Goal: Information Seeking & Learning: Compare options

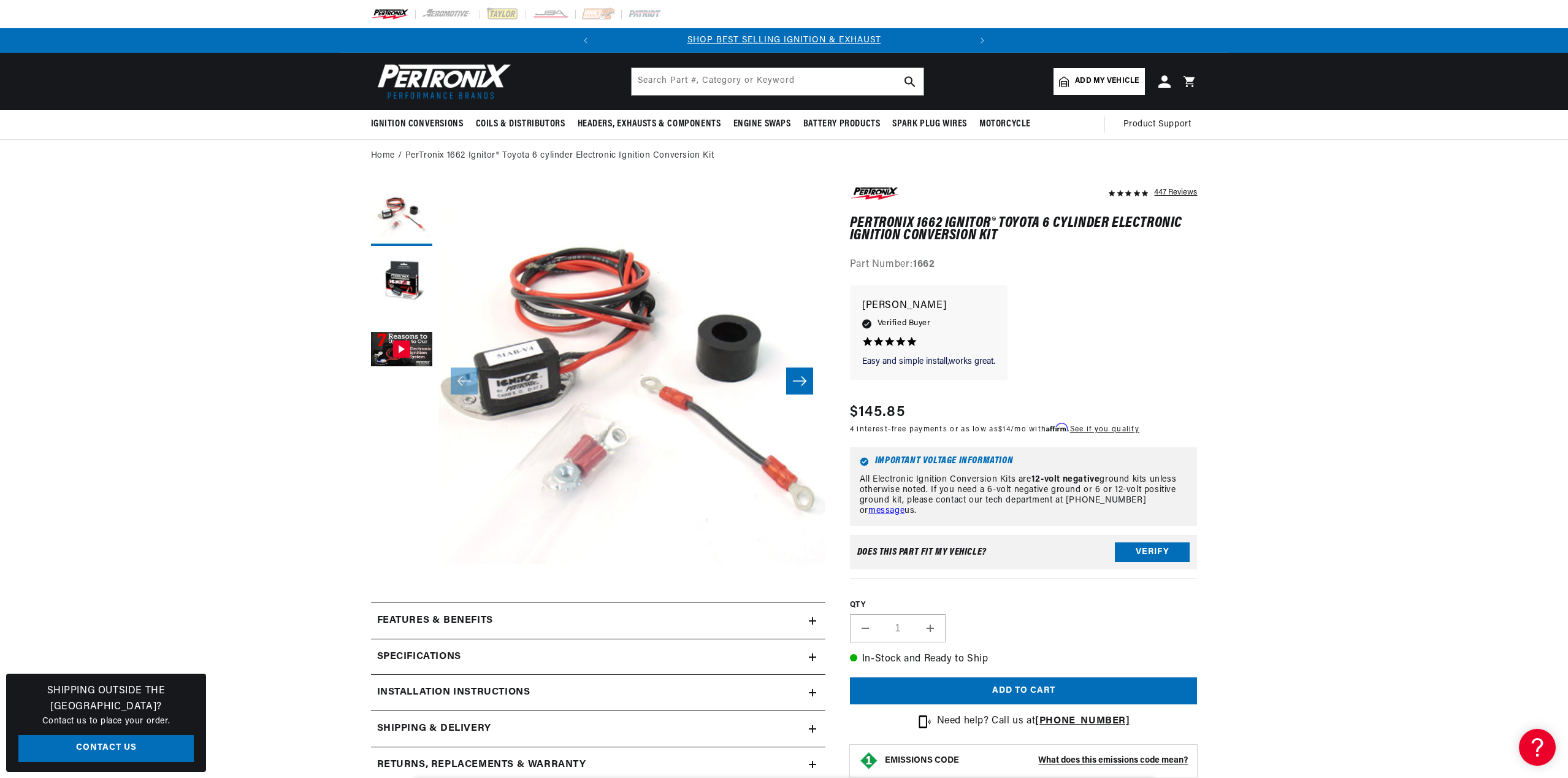
click at [792, 375] on icon "Slide right" at bounding box center [799, 380] width 14 height 12
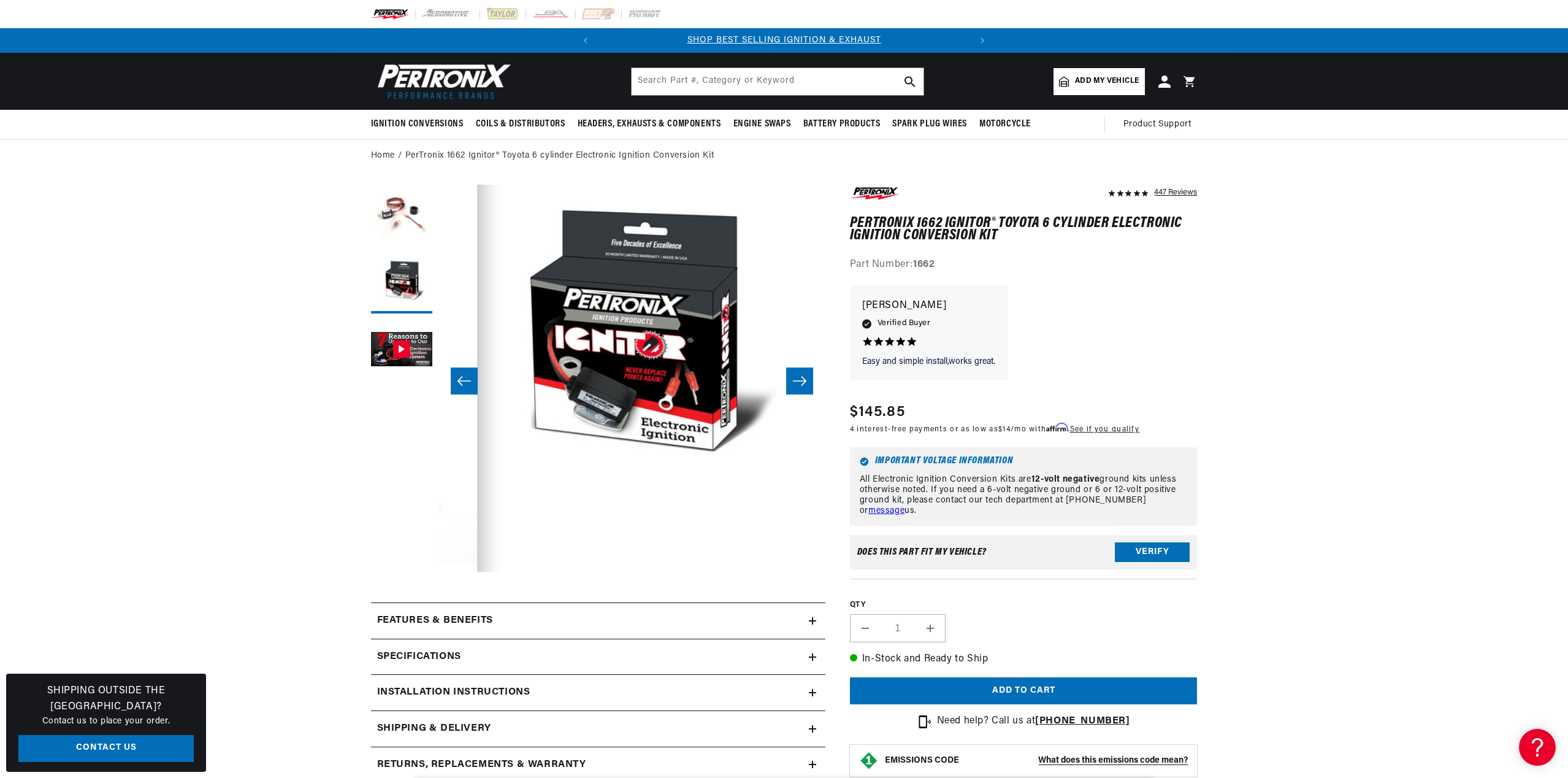
click at [463, 385] on icon "Slide left" at bounding box center [464, 380] width 14 height 12
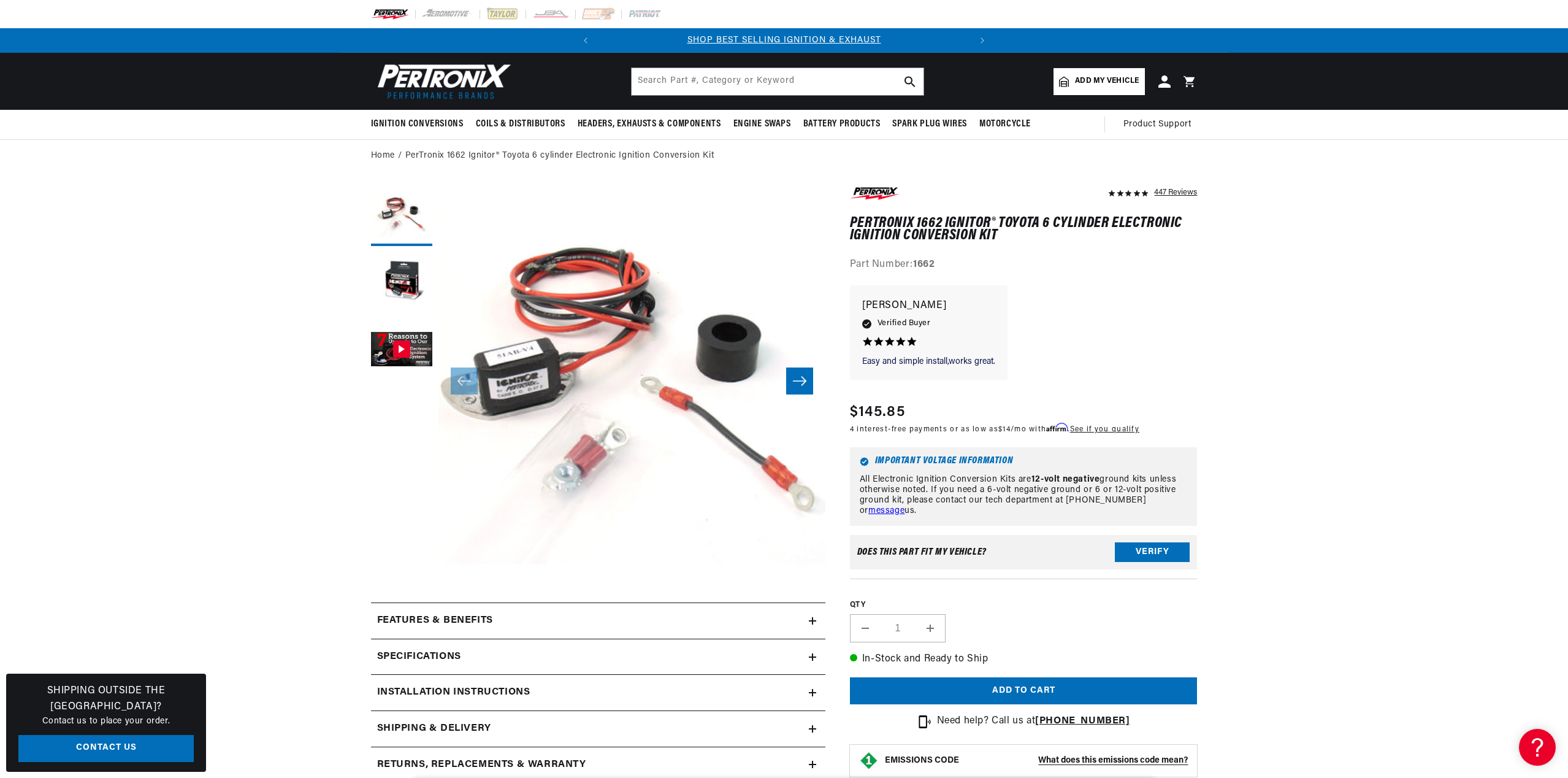
click at [399, 611] on button "Open media 1 in modal" at bounding box center [399, 611] width 0 height 0
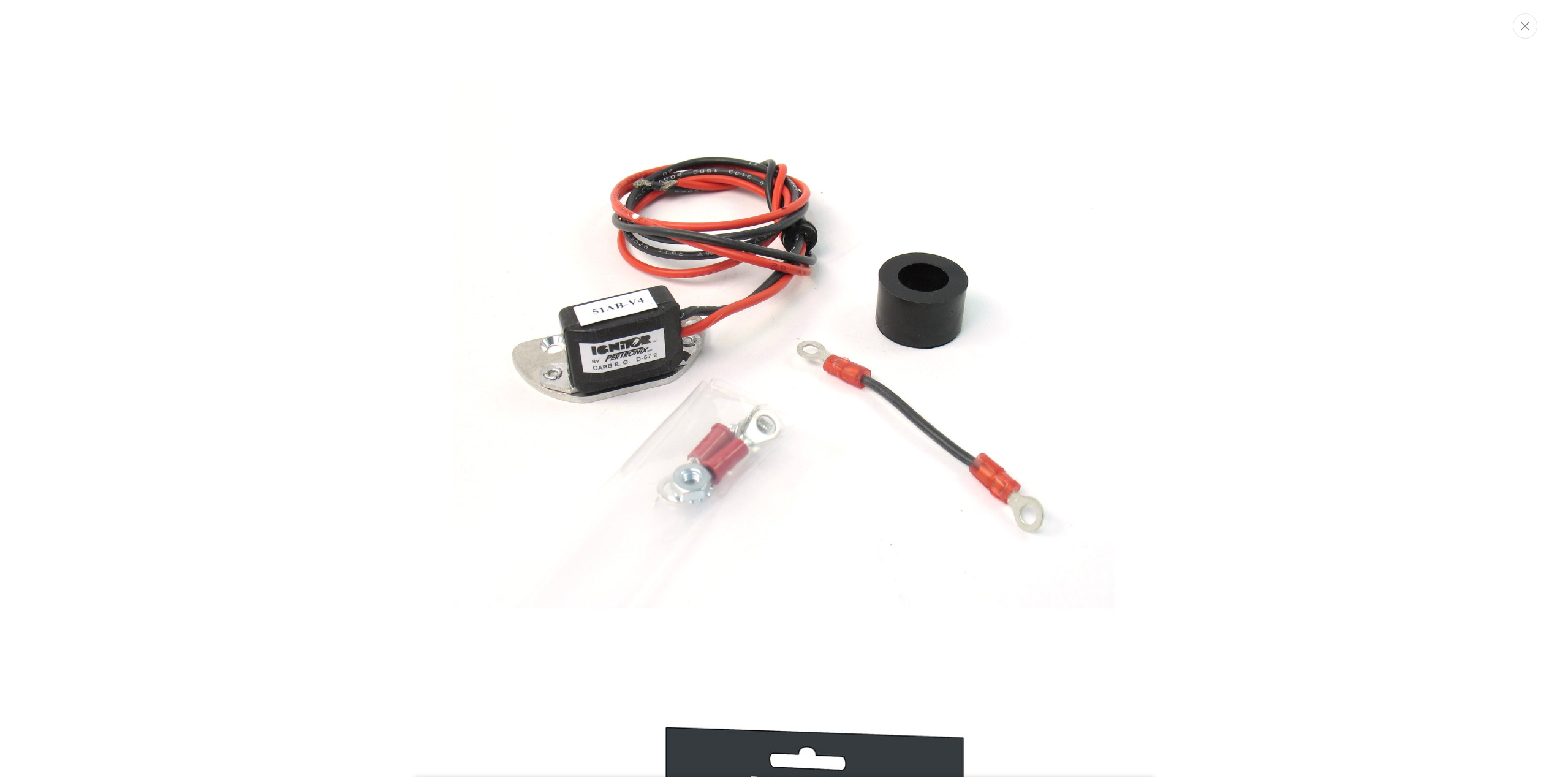
click at [651, 356] on img "Media gallery" at bounding box center [784, 342] width 661 height 662
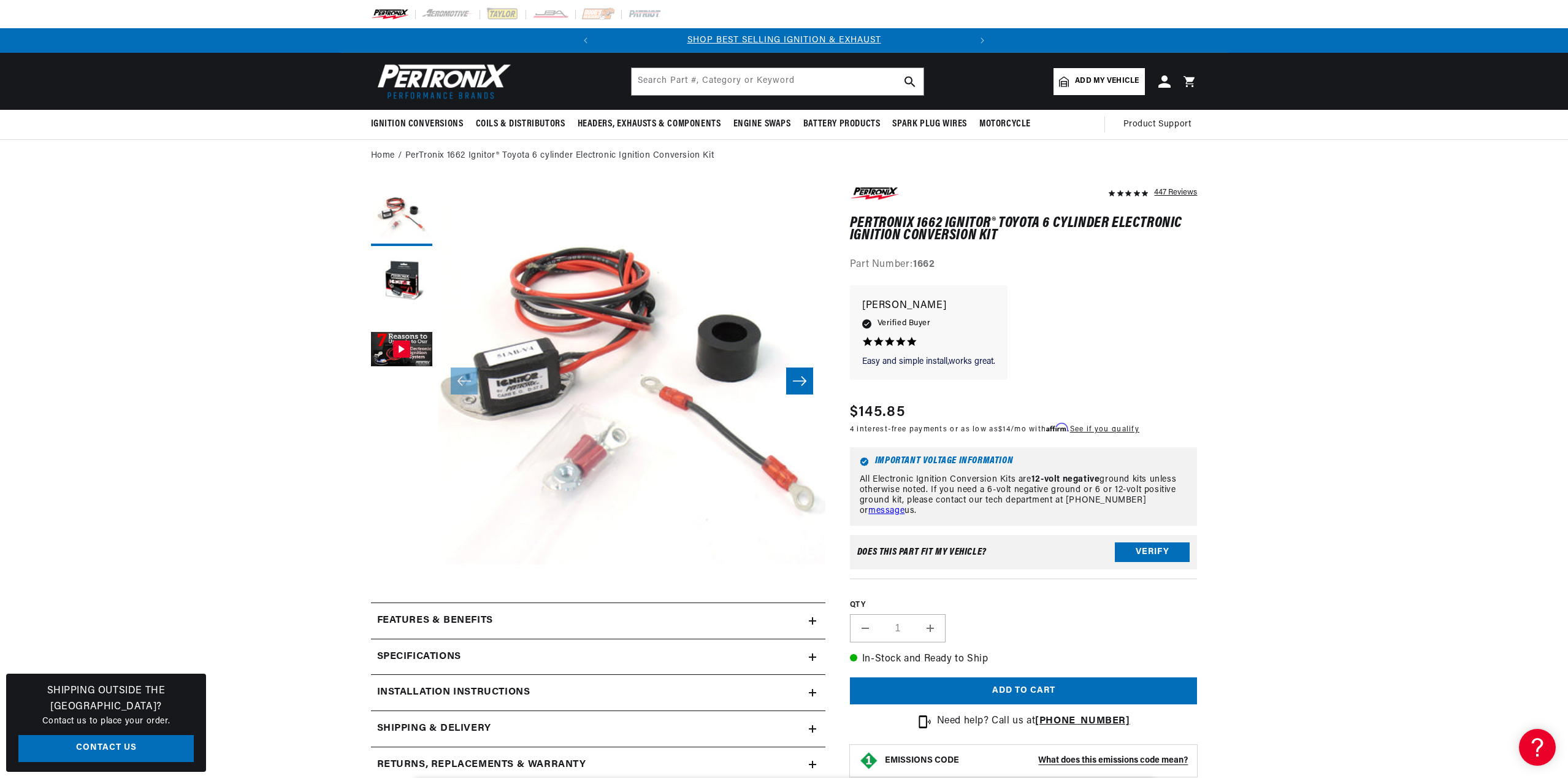
scroll to position [39, 0]
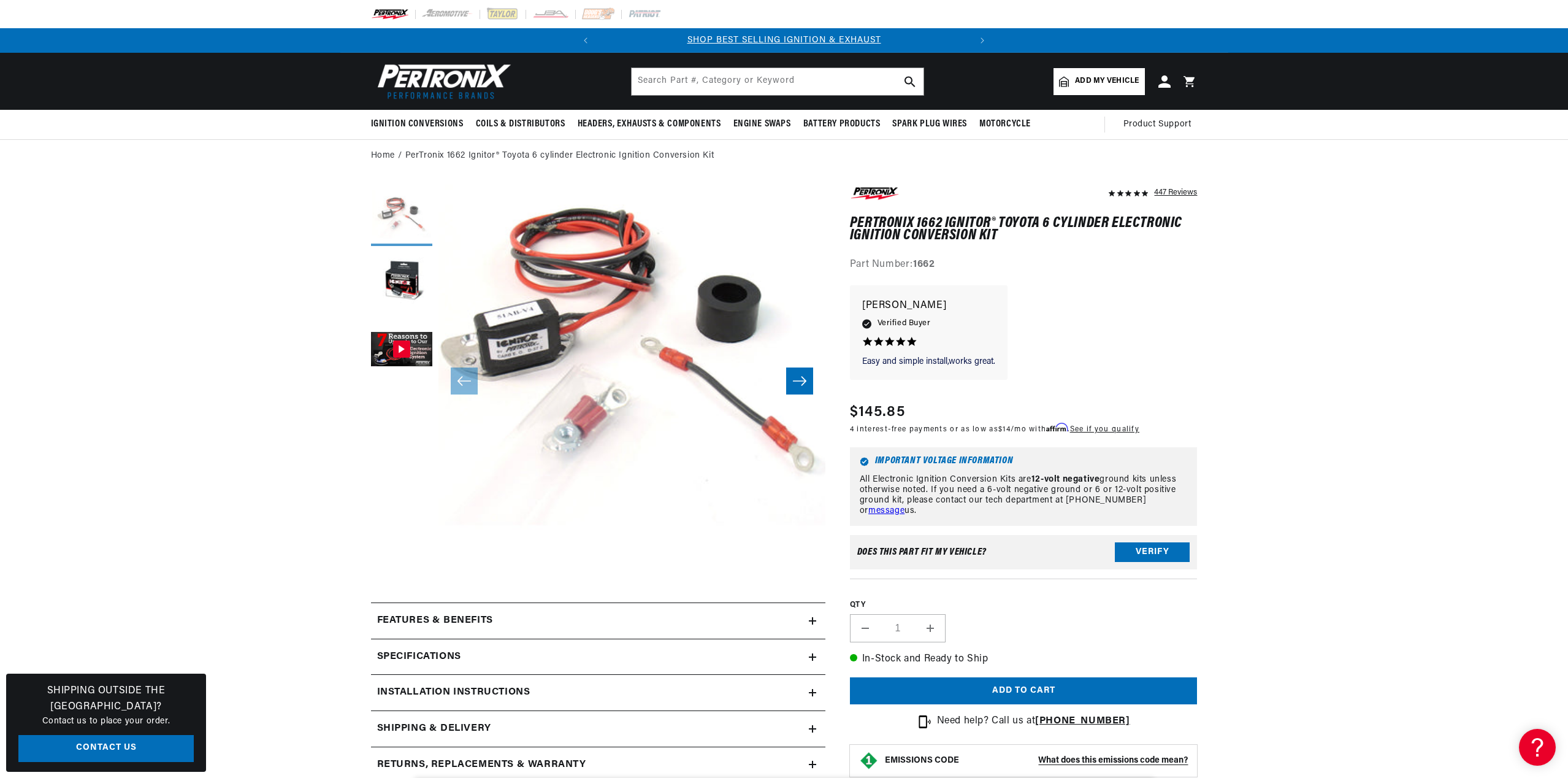
click at [395, 212] on button "Load image 1 in gallery view" at bounding box center [402, 215] width 61 height 61
click at [400, 278] on button "Load image 2 in gallery view" at bounding box center [402, 282] width 61 height 61
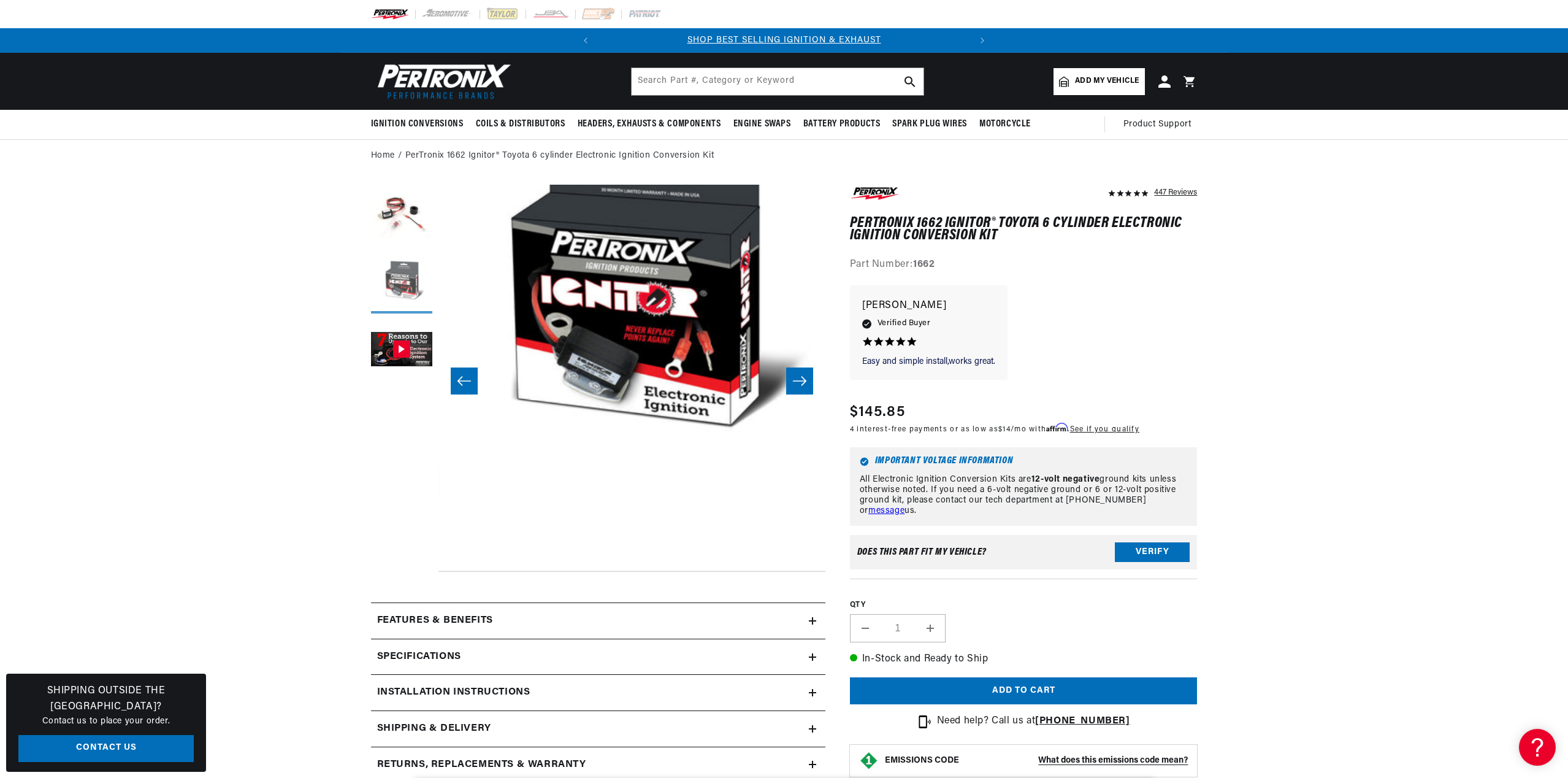
scroll to position [39, 387]
click at [389, 345] on button "Gallery Viewer" at bounding box center [402, 350] width 61 height 61
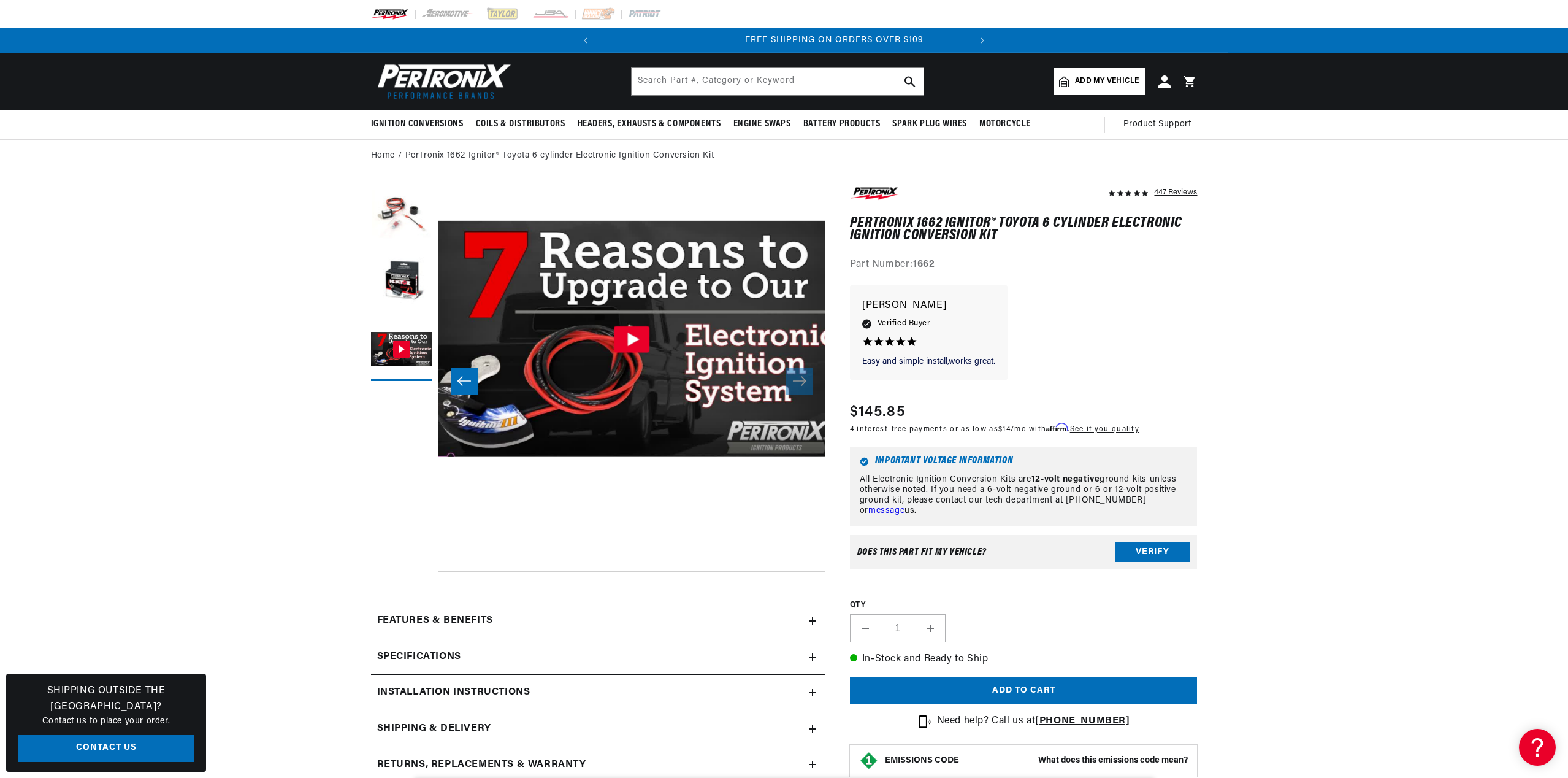
scroll to position [0, 371]
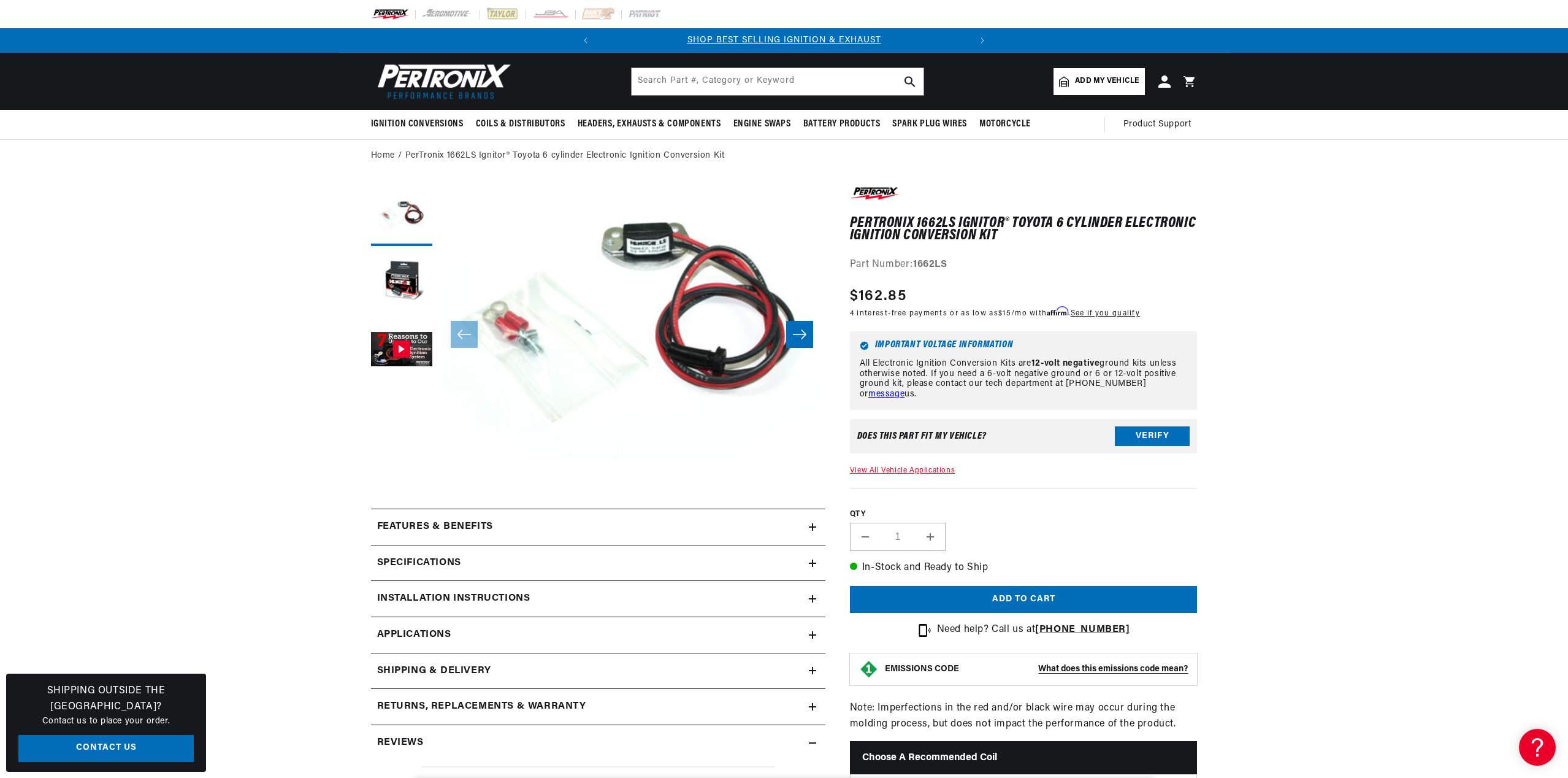
scroll to position [0, 371]
